Goal: Information Seeking & Learning: Compare options

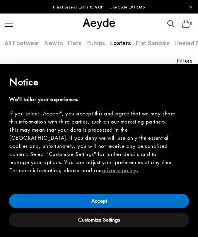
click at [112, 222] on button "Customize Settings" at bounding box center [99, 220] width 180 height 14
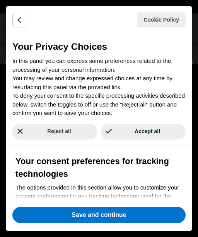
scroll to position [122, 0]
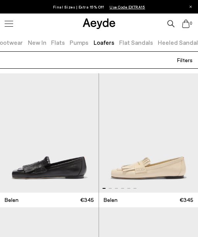
scroll to position [486, 0]
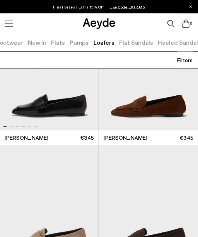
scroll to position [1935, 0]
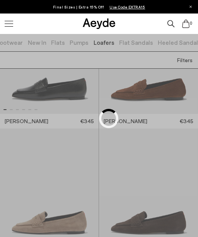
scroll to position [1695, 0]
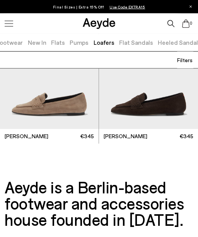
scroll to position [2071, 0]
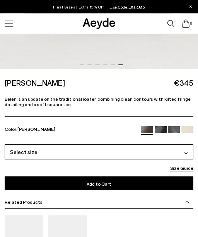
scroll to position [250, 0]
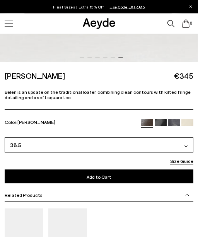
scroll to position [258, 0]
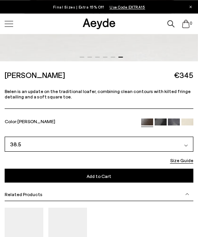
scroll to position [256, 0]
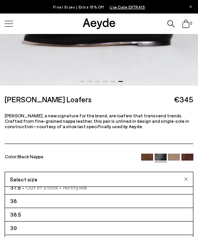
scroll to position [32, 0]
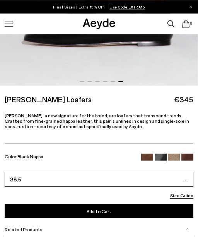
scroll to position [232, 0]
